Goal: Transaction & Acquisition: Purchase product/service

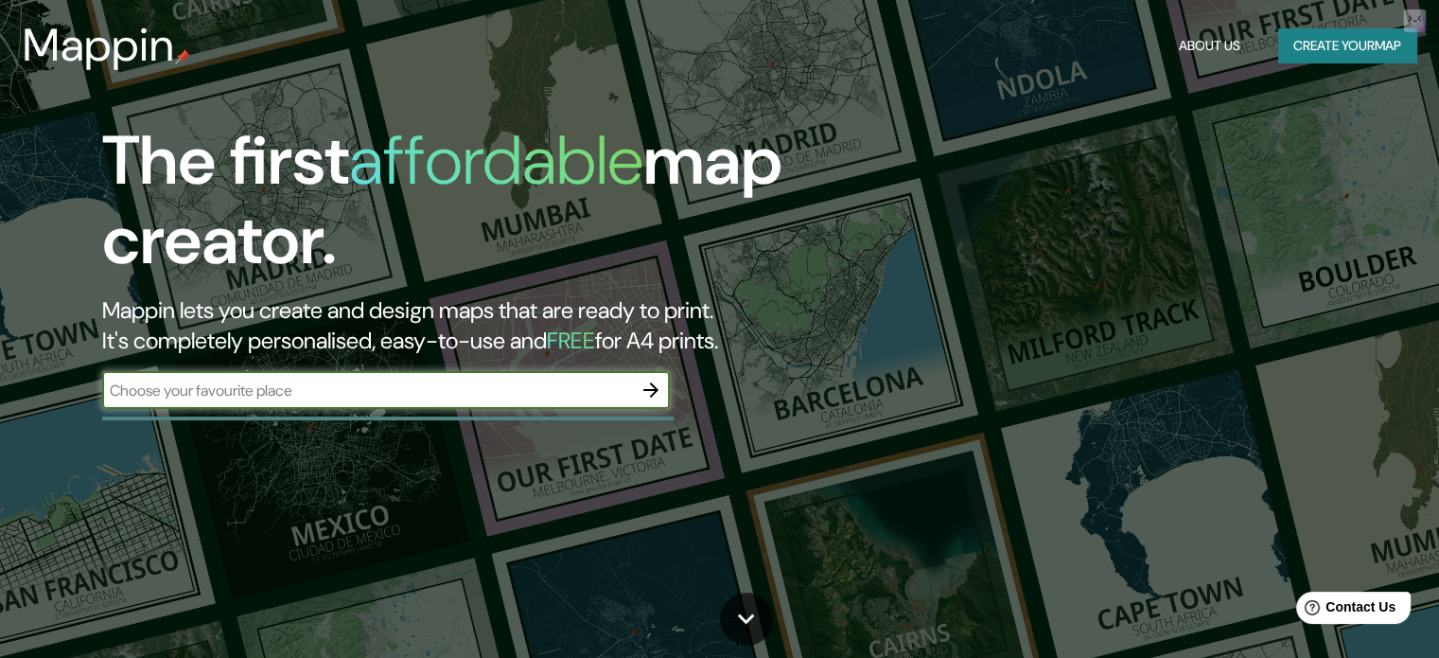
click at [287, 386] on input "text" at bounding box center [367, 390] width 530 height 22
click at [376, 388] on input "text" at bounding box center [367, 390] width 530 height 22
type input "PLAZA FEDERALISMO"
click at [647, 391] on icon "button" at bounding box center [651, 389] width 23 height 23
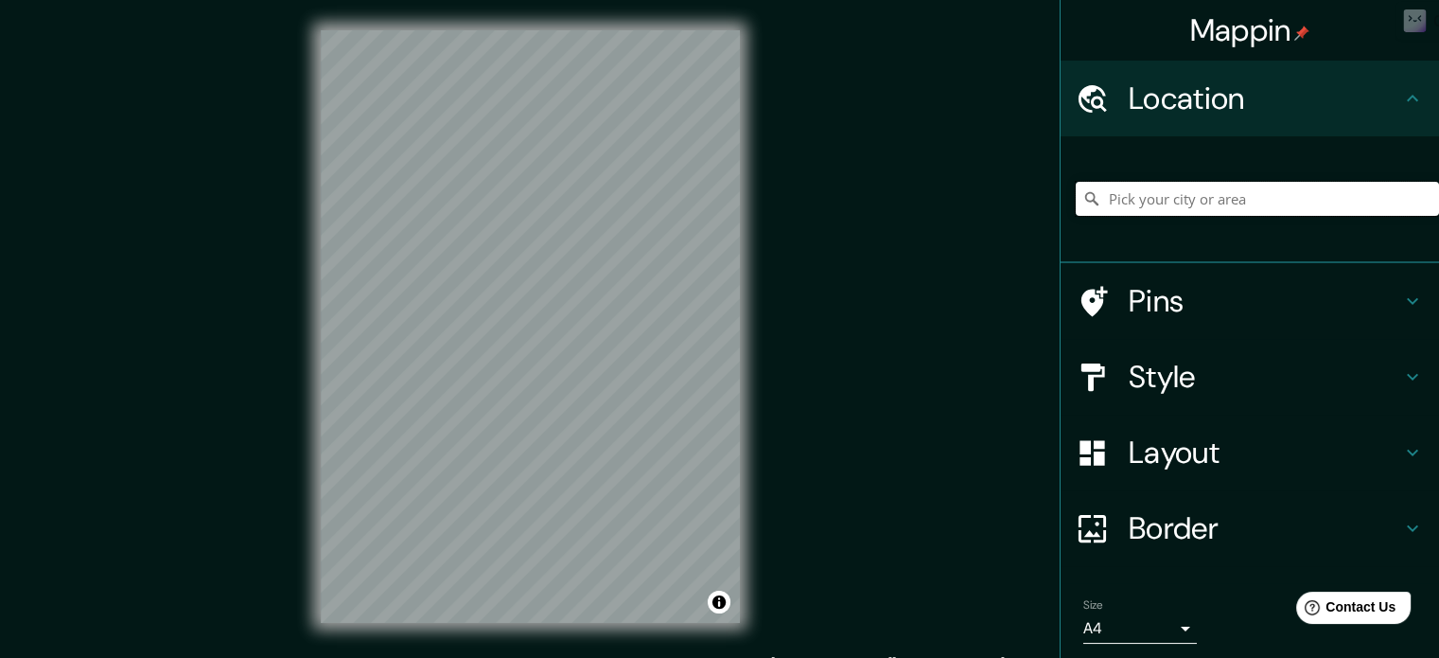
click at [1149, 202] on input "Pick your city or area" at bounding box center [1257, 199] width 363 height 34
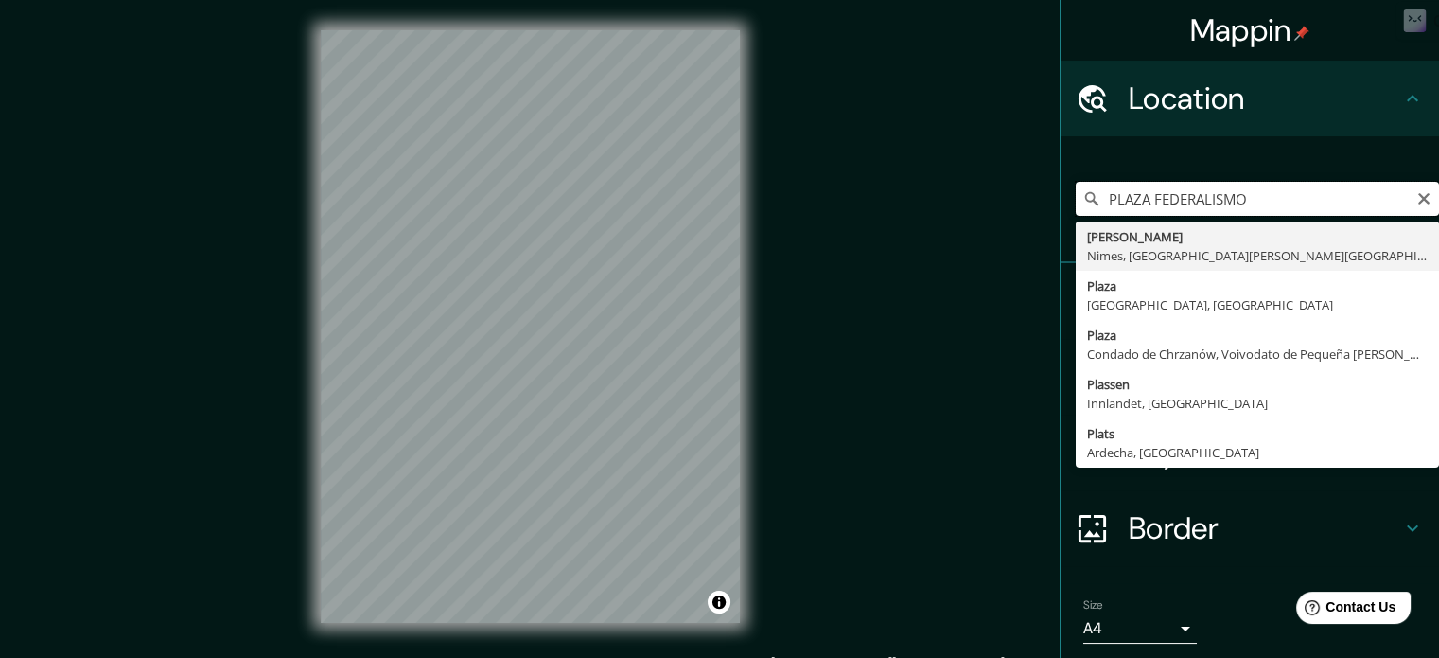
click at [1262, 203] on input "PLAZA FEDERALISMO" at bounding box center [1257, 199] width 363 height 34
drag, startPoint x: 1135, startPoint y: 196, endPoint x: 1073, endPoint y: 186, distance: 63.2
click at [1076, 186] on input "PLAZA FEDERALISMO" at bounding box center [1257, 199] width 363 height 34
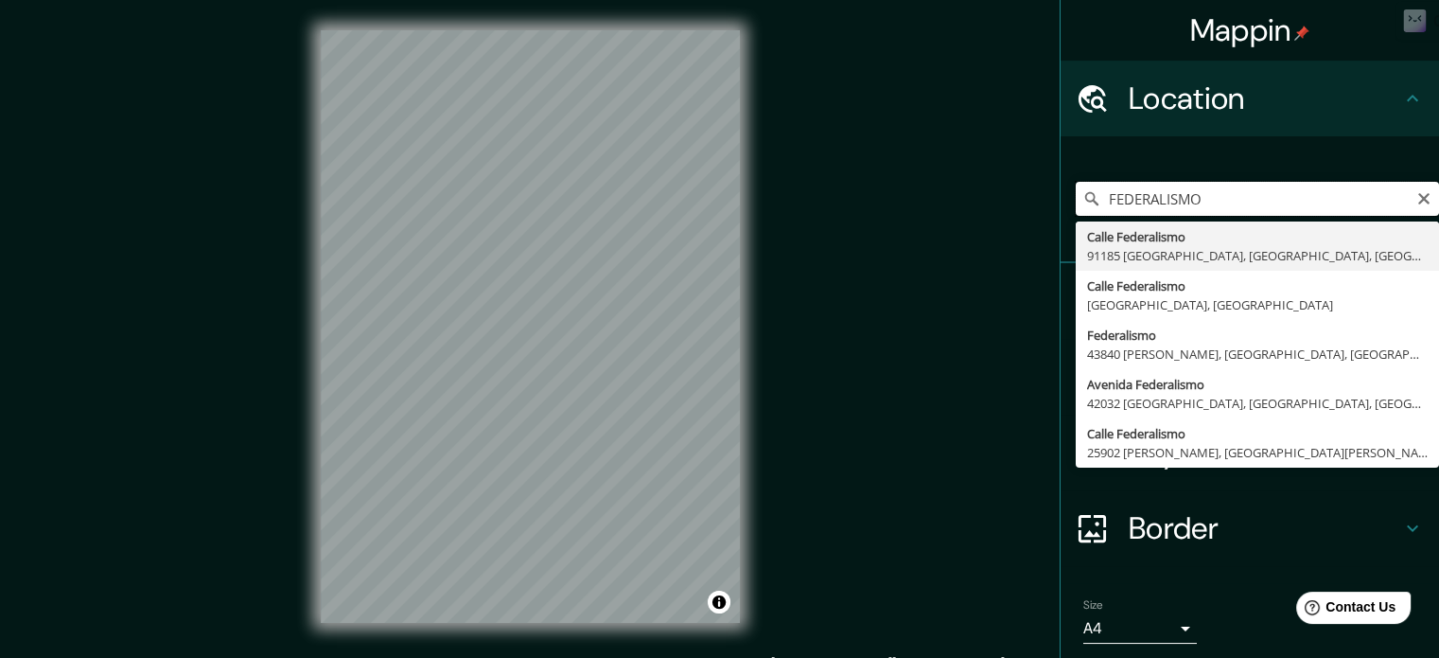
type input "FEDERALISMO"
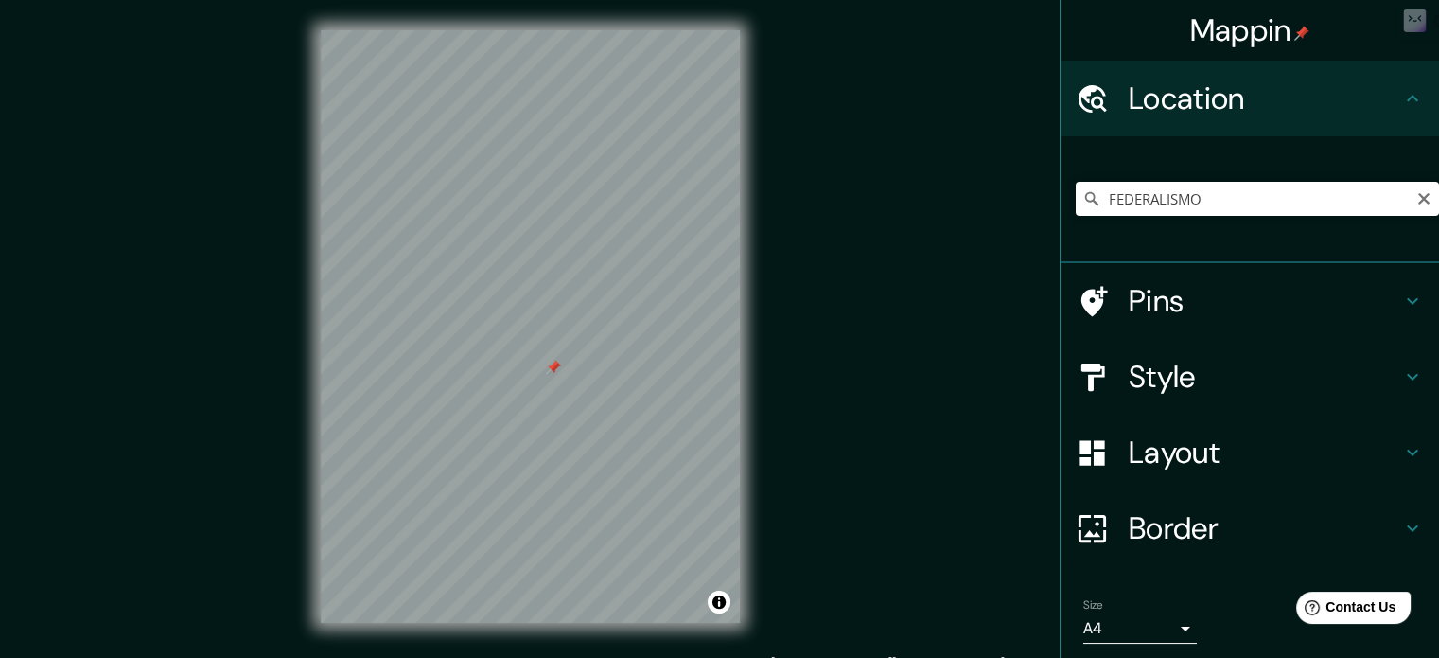
click at [1140, 381] on h4 "Style" at bounding box center [1265, 377] width 273 height 38
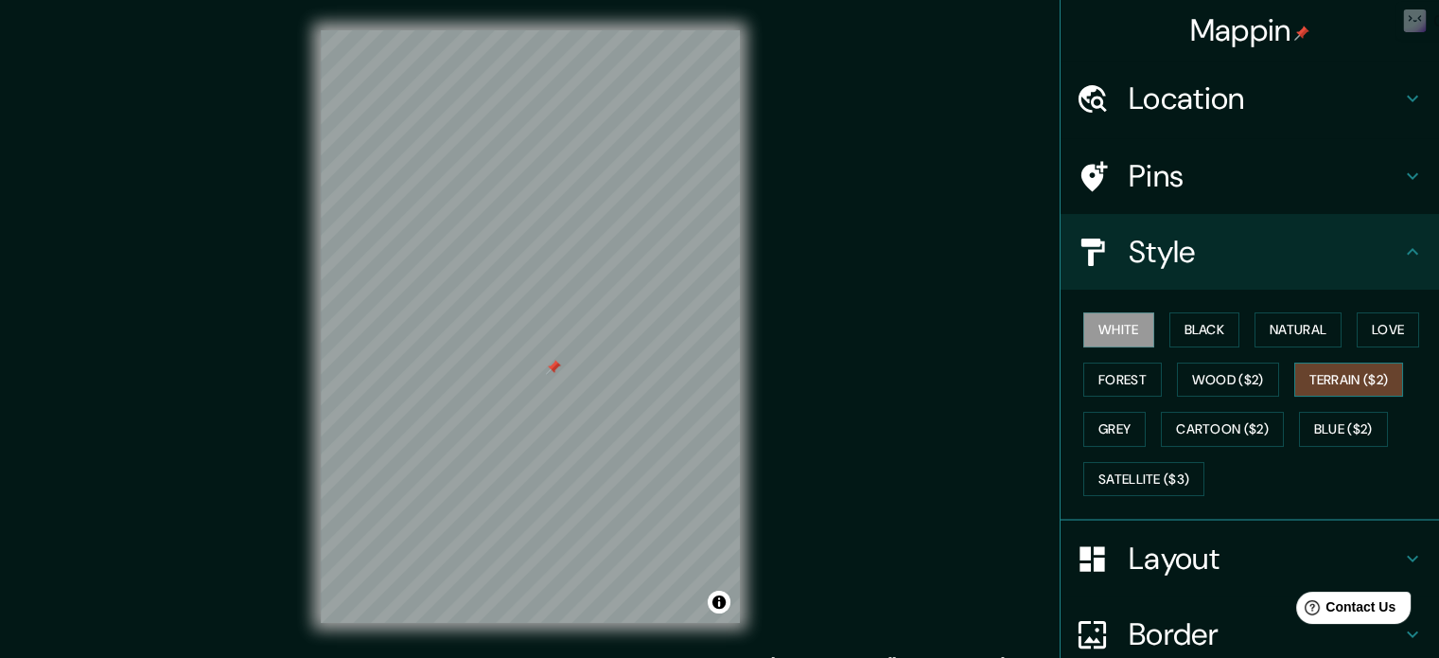
click at [1341, 367] on button "Terrain ($2)" at bounding box center [1349, 379] width 110 height 35
click at [1236, 383] on button "Wood ($2)" at bounding box center [1228, 379] width 102 height 35
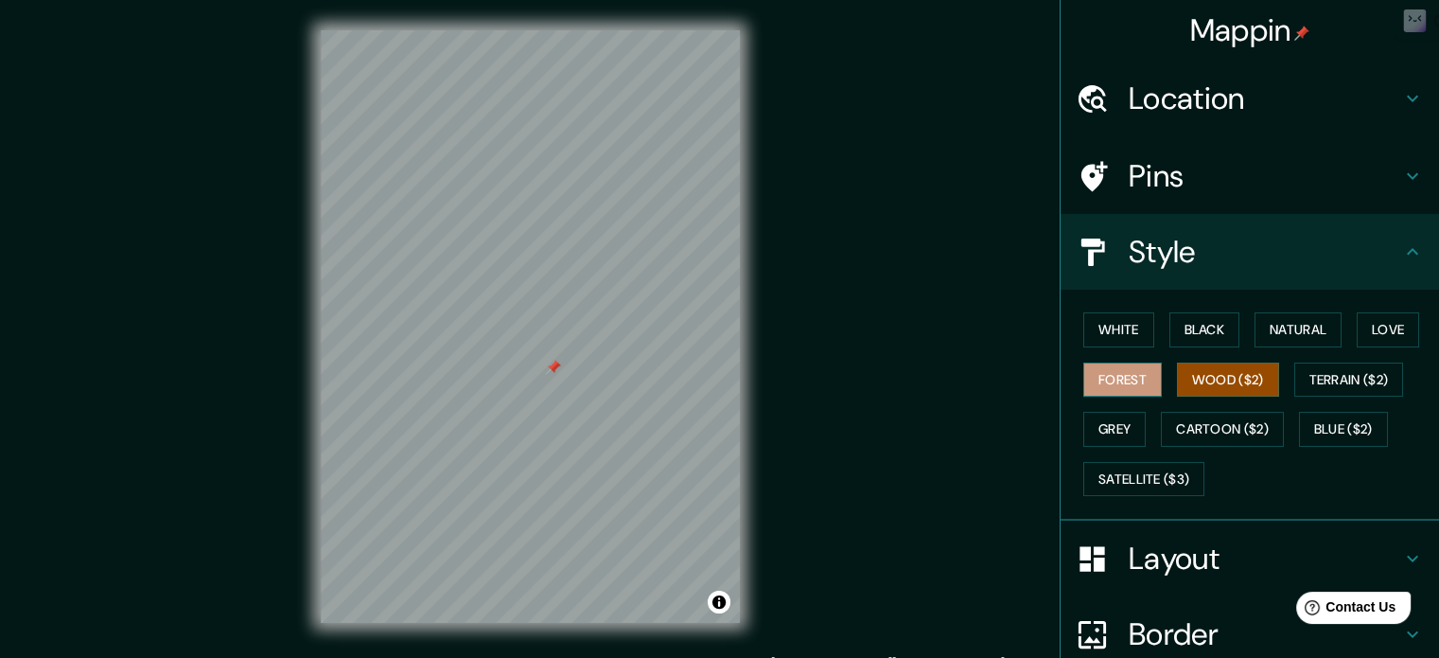
click at [1110, 393] on button "Forest" at bounding box center [1122, 379] width 79 height 35
click at [1109, 430] on button "Grey" at bounding box center [1114, 429] width 62 height 35
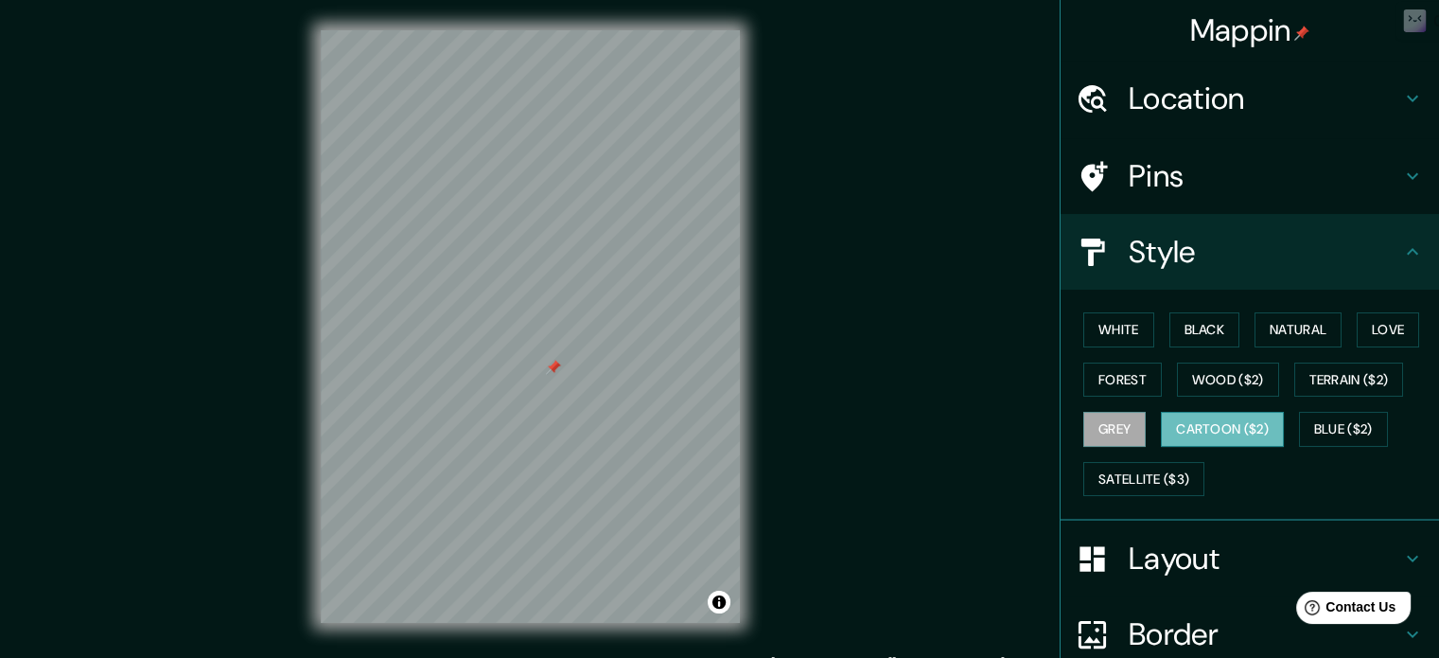
click at [1200, 434] on button "Cartoon ($2)" at bounding box center [1222, 429] width 123 height 35
click at [1318, 432] on button "Blue ($2)" at bounding box center [1343, 429] width 89 height 35
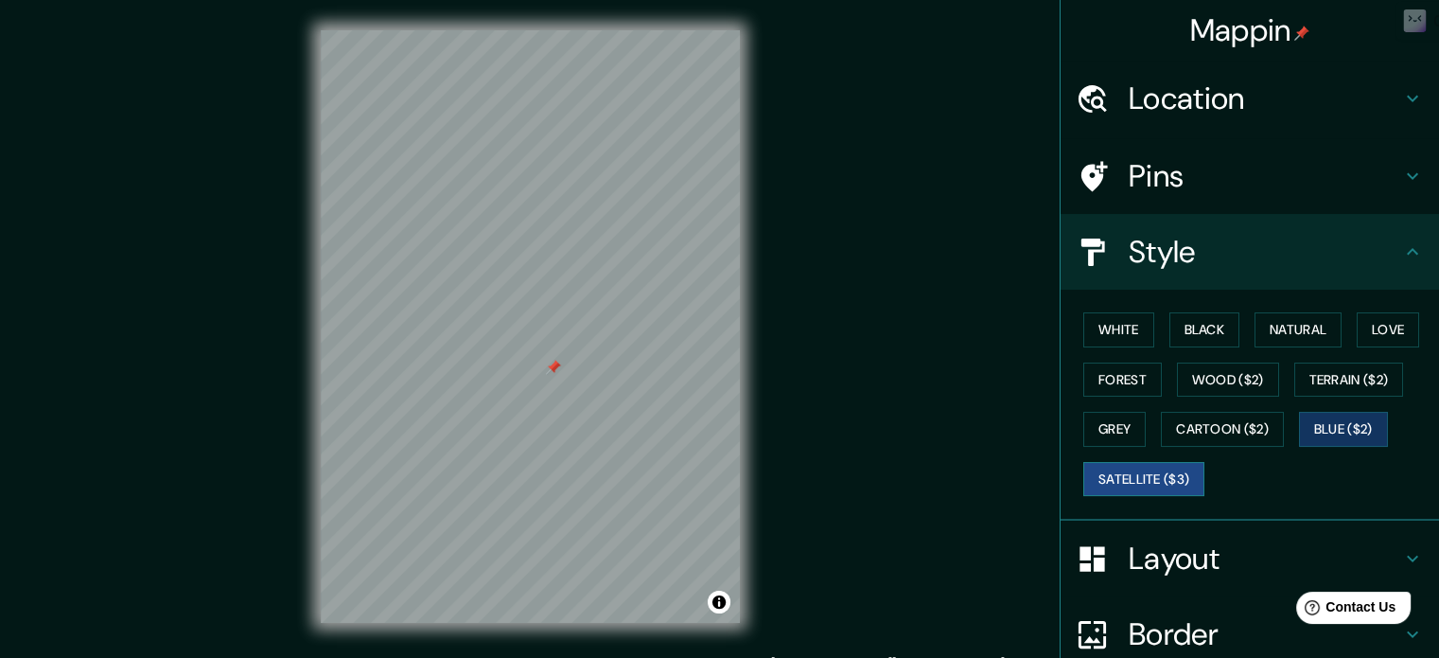
click at [1132, 480] on button "Satellite ($3)" at bounding box center [1143, 479] width 121 height 35
click at [1196, 324] on button "Black" at bounding box center [1205, 329] width 71 height 35
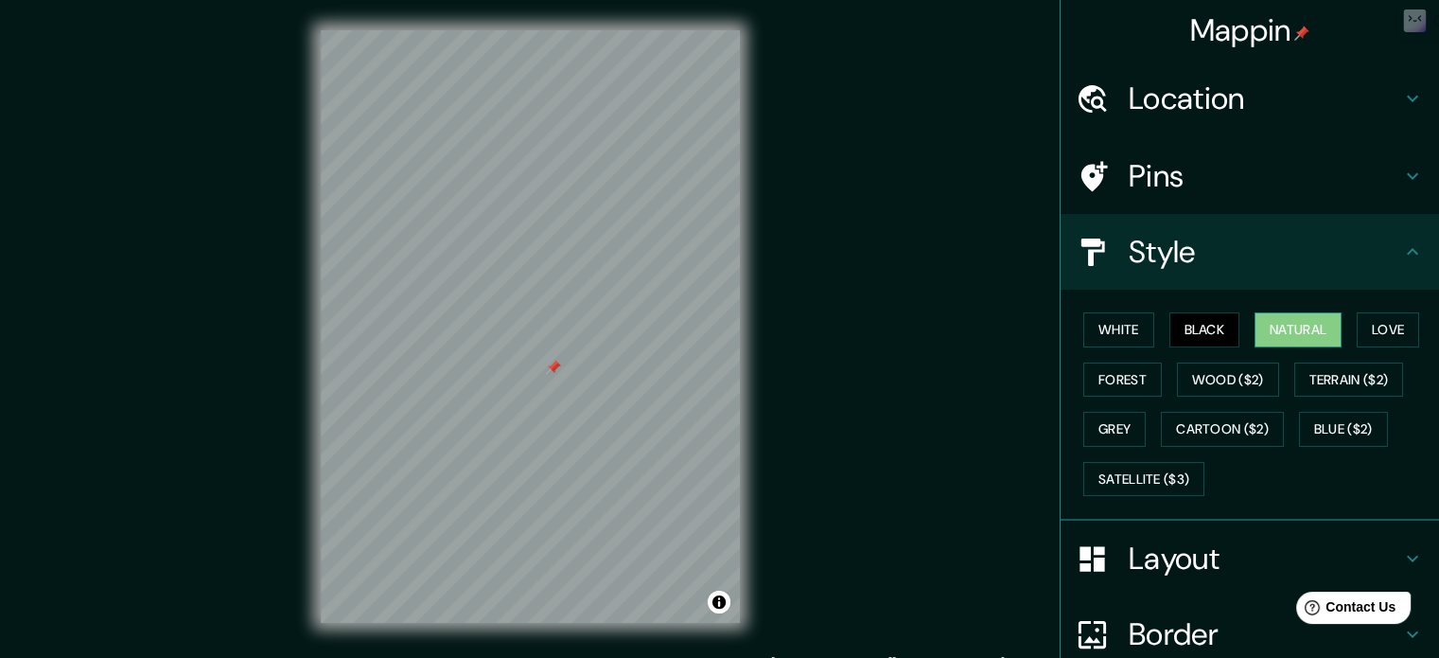
click at [1280, 322] on button "Natural" at bounding box center [1298, 329] width 87 height 35
click at [1378, 325] on button "Love" at bounding box center [1388, 329] width 62 height 35
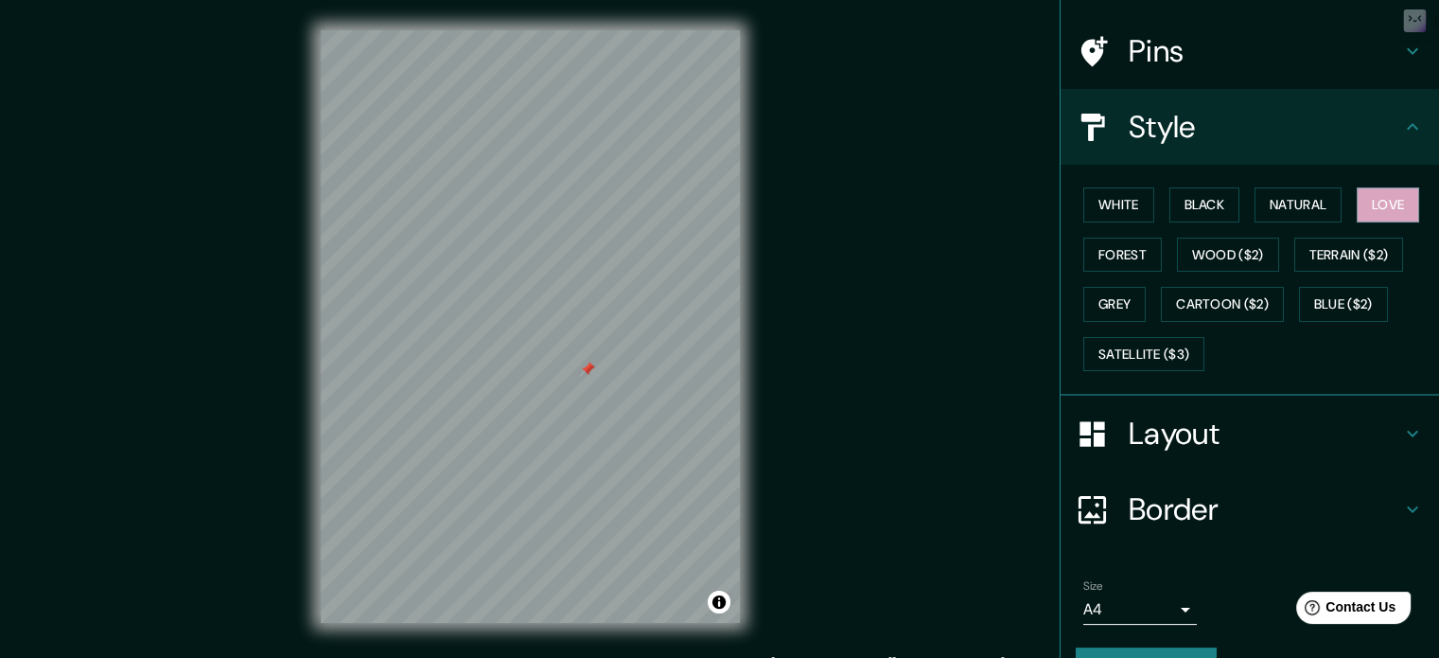
scroll to position [168, 0]
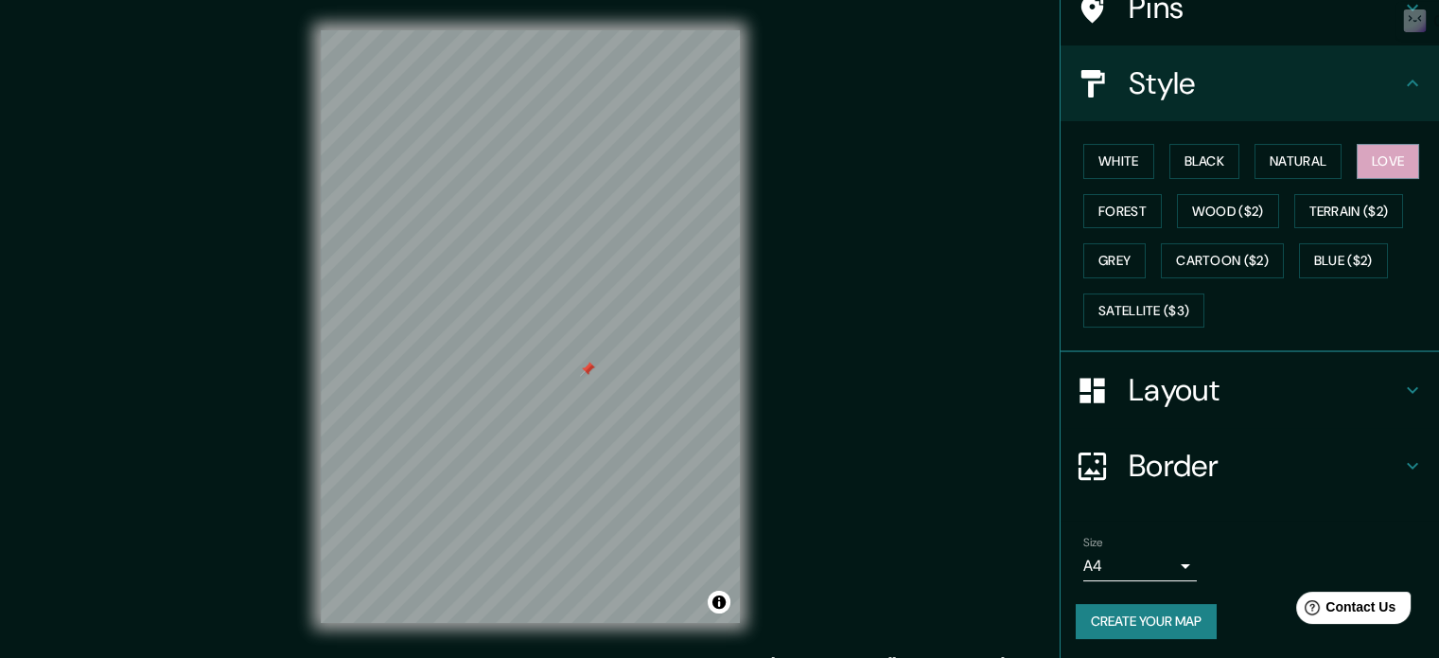
click at [1129, 624] on button "Create your map" at bounding box center [1146, 621] width 141 height 35
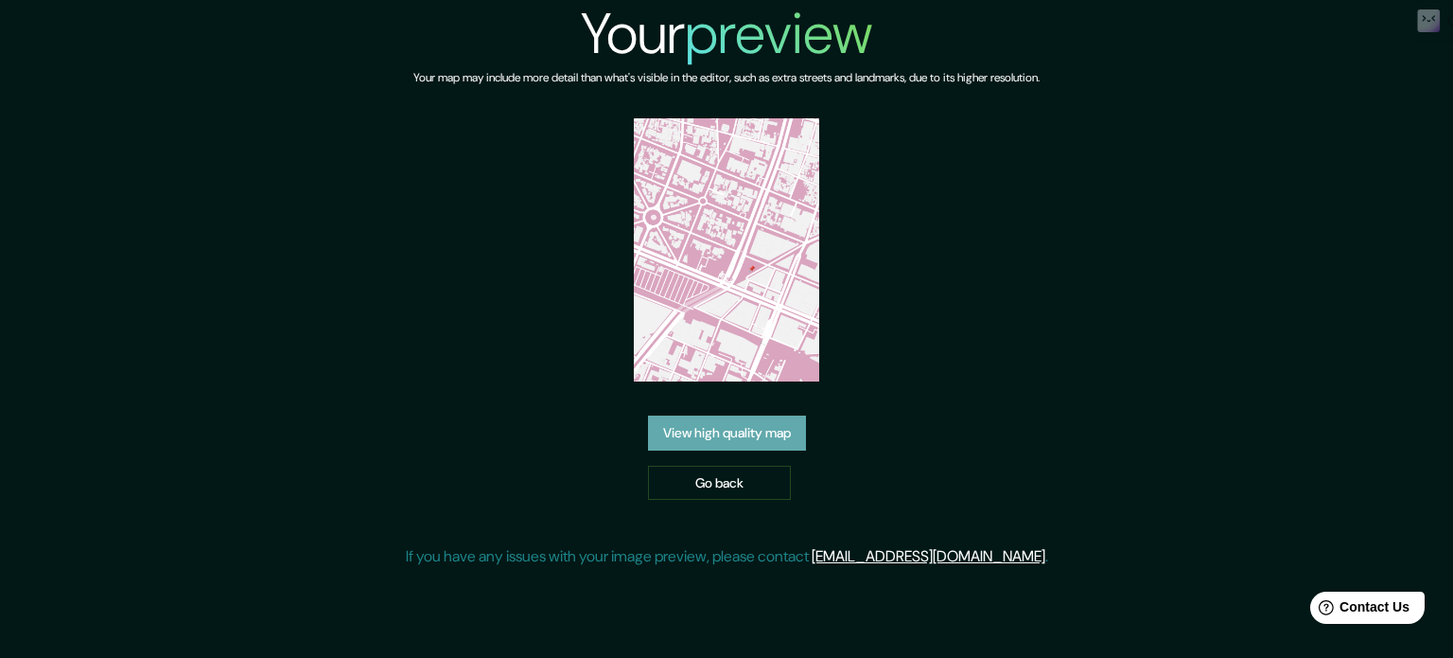
click at [712, 436] on link "View high quality map" at bounding box center [727, 432] width 158 height 35
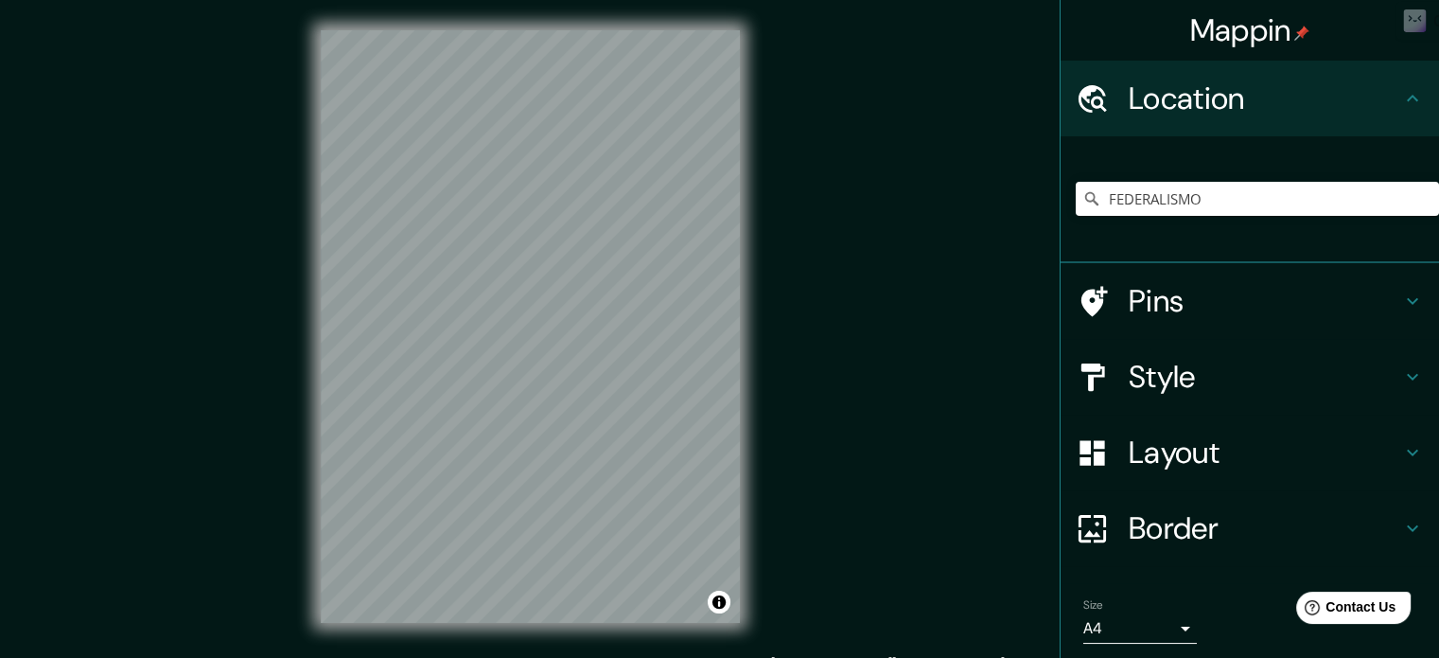
click at [1373, 381] on h4 "Style" at bounding box center [1265, 377] width 273 height 38
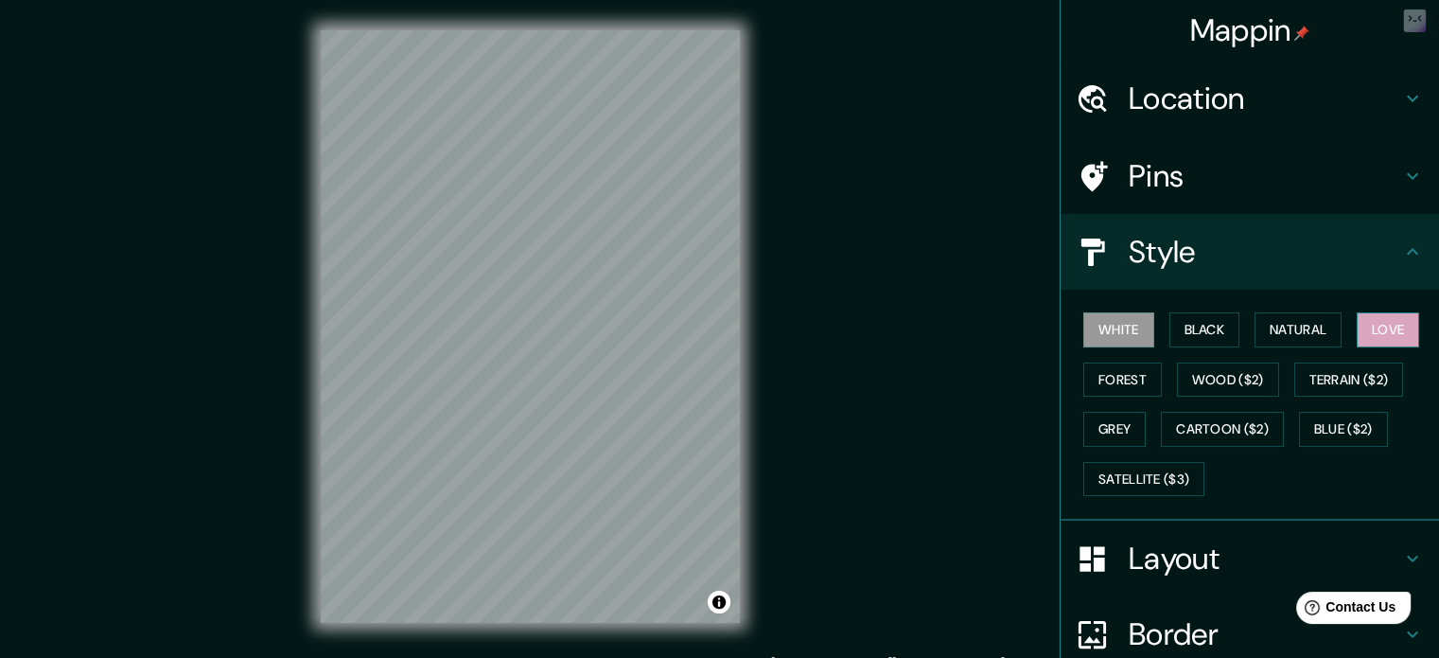
click at [1361, 332] on button "Love" at bounding box center [1388, 329] width 62 height 35
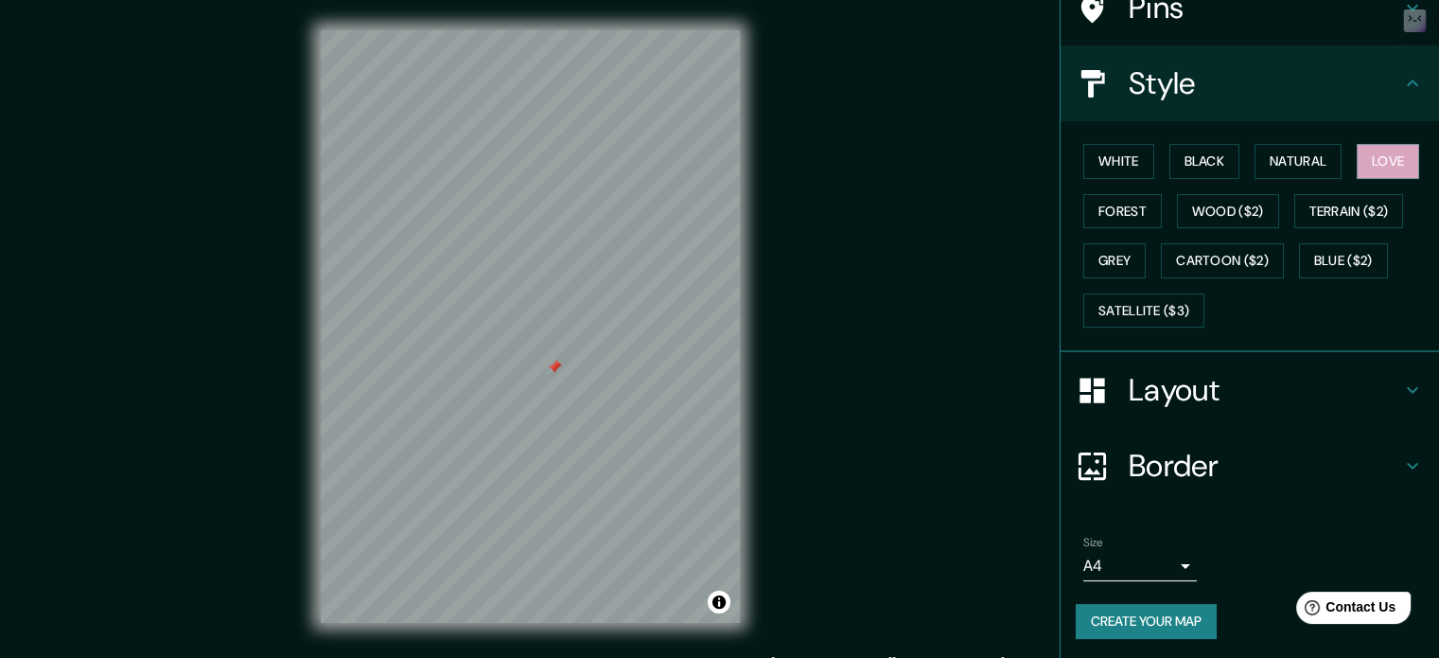
click at [1152, 615] on button "Create your map" at bounding box center [1146, 621] width 141 height 35
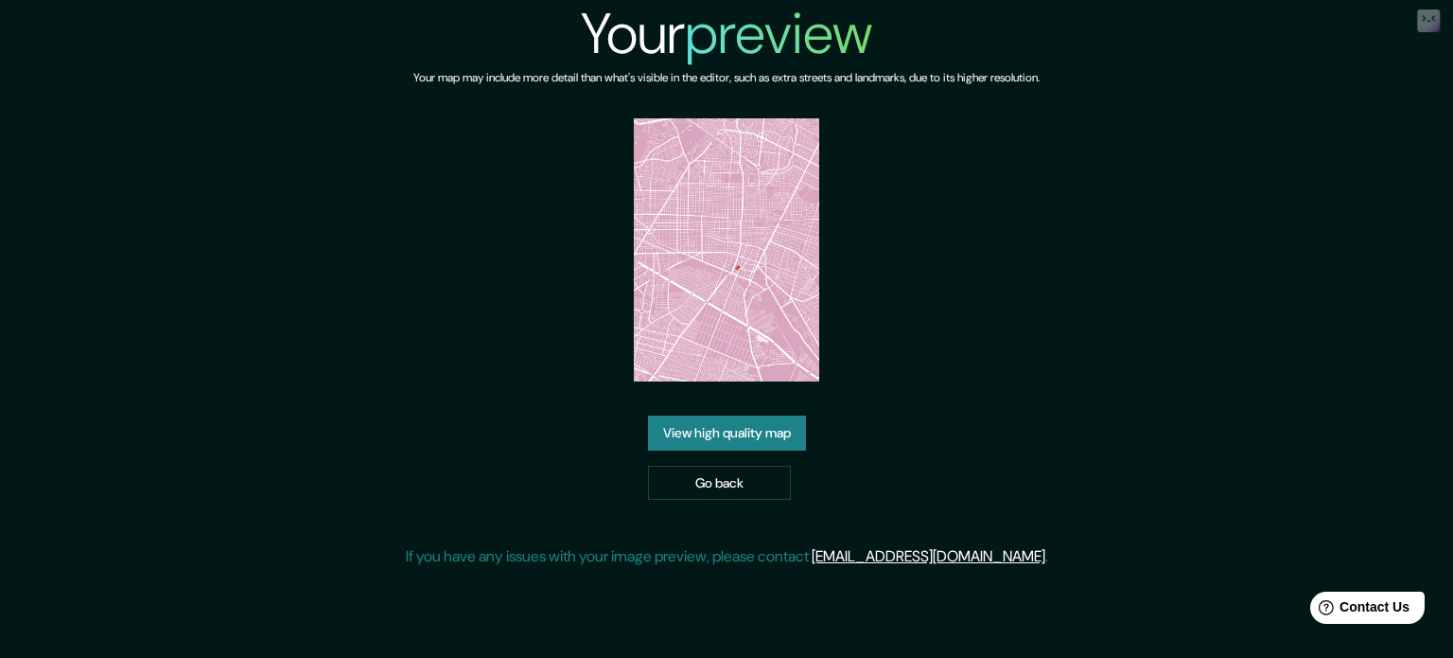
click at [776, 434] on link "View high quality map" at bounding box center [727, 432] width 158 height 35
